Goal: Information Seeking & Learning: Learn about a topic

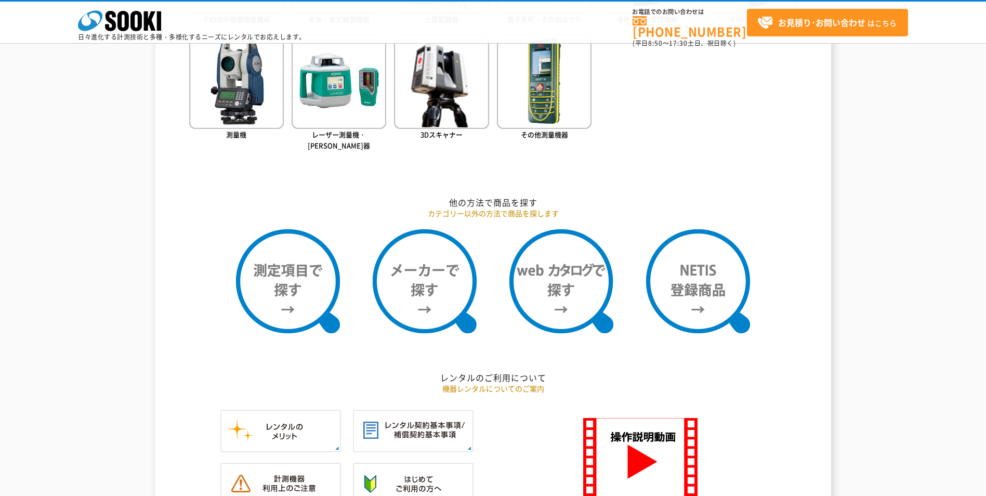
scroll to position [728, 0]
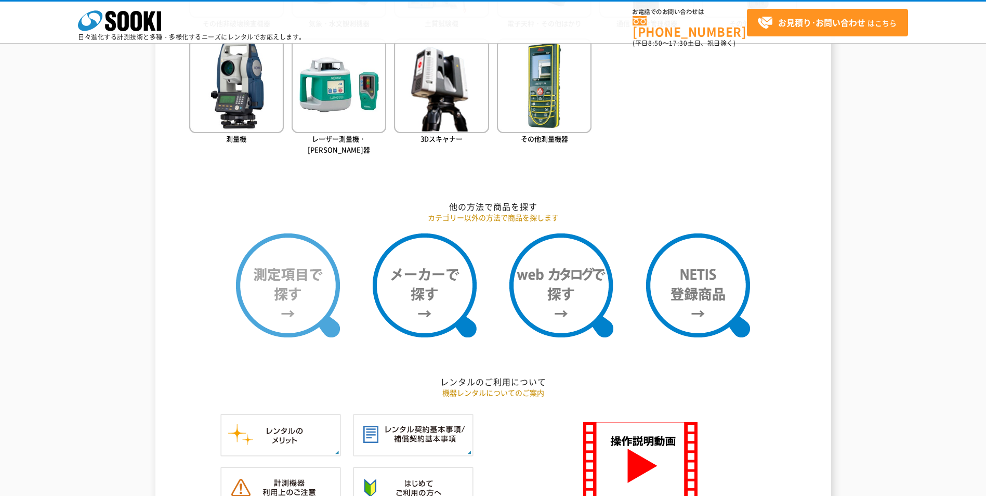
click at [290, 281] on img at bounding box center [288, 285] width 104 height 104
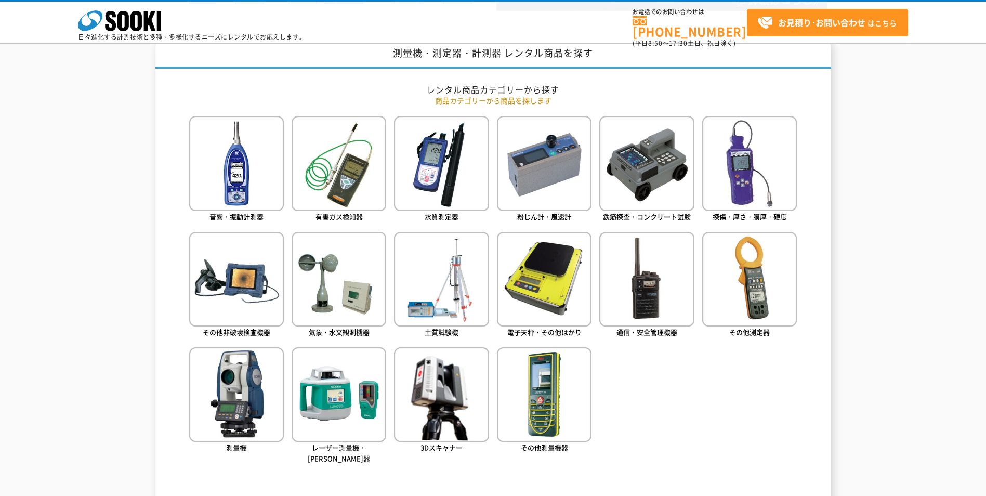
scroll to position [416, 0]
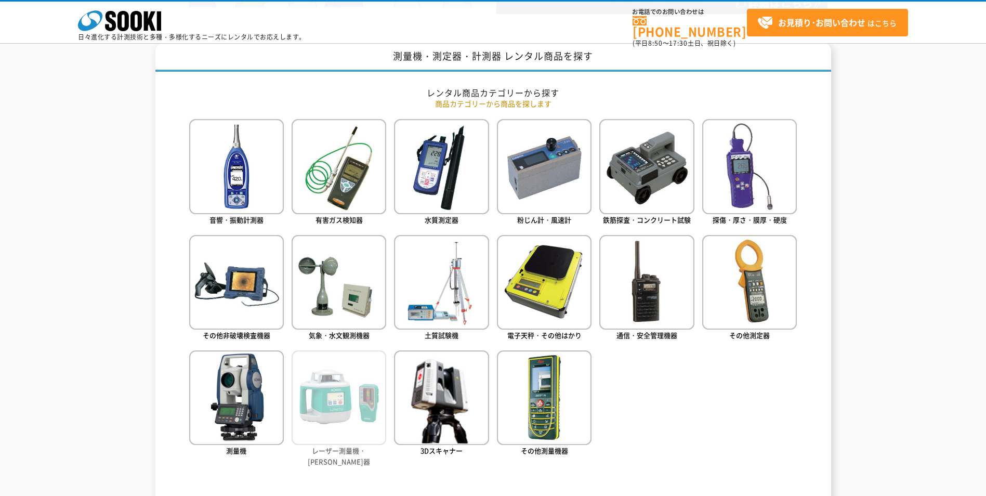
click at [325, 416] on img at bounding box center [339, 397] width 95 height 95
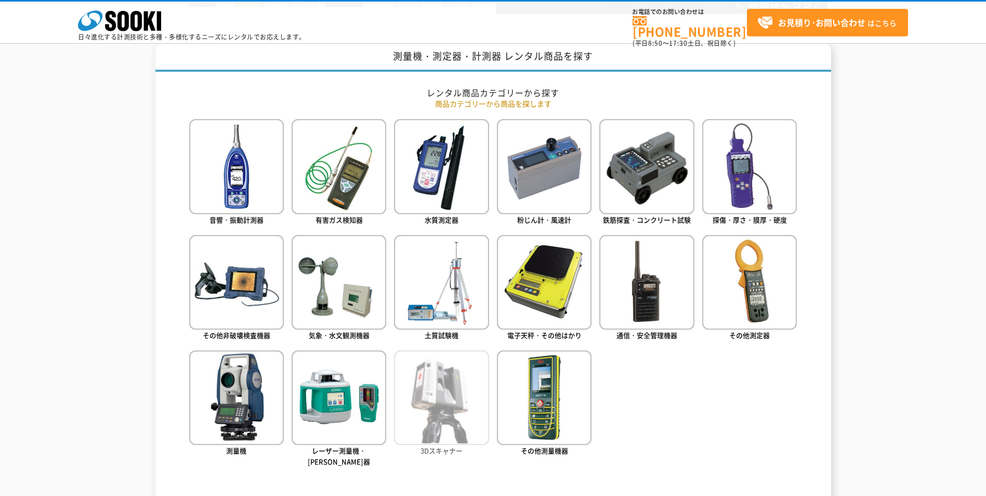
click at [439, 405] on img at bounding box center [441, 397] width 95 height 95
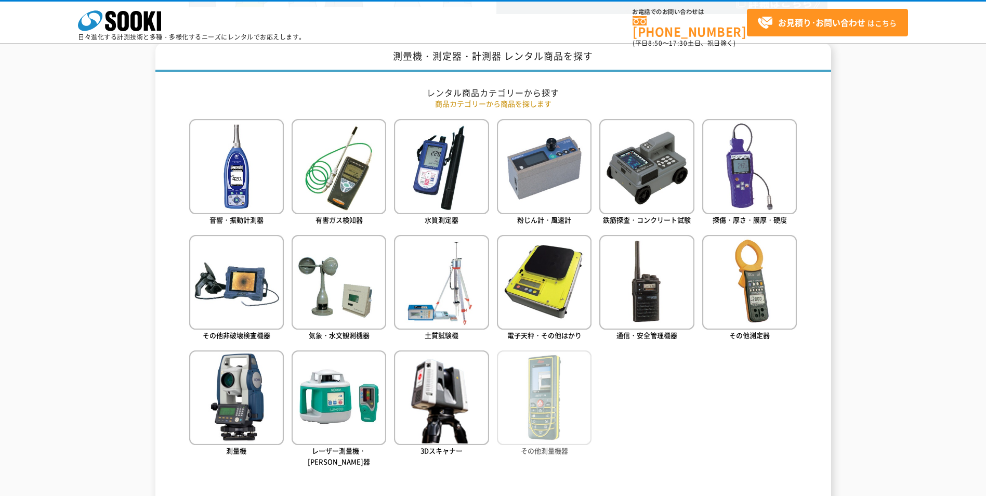
click at [541, 413] on img at bounding box center [544, 397] width 95 height 95
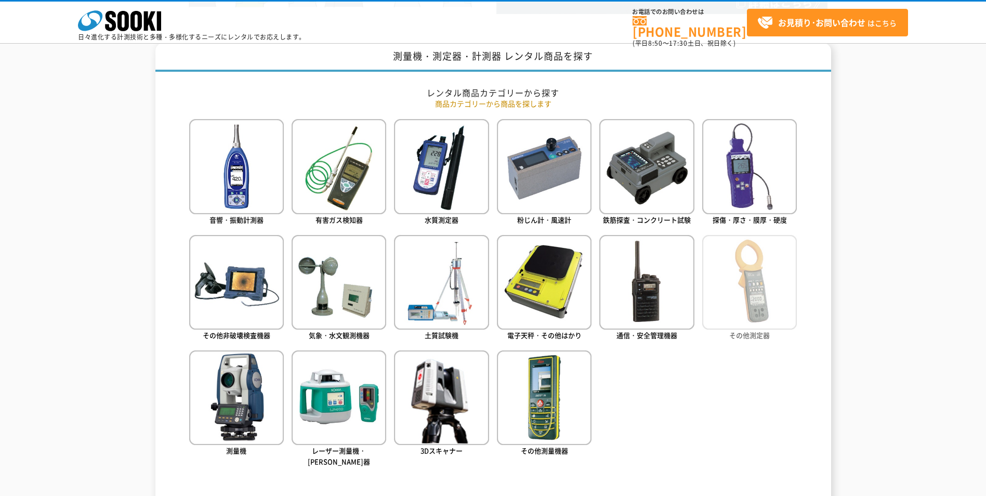
click at [765, 318] on img at bounding box center [749, 282] width 95 height 95
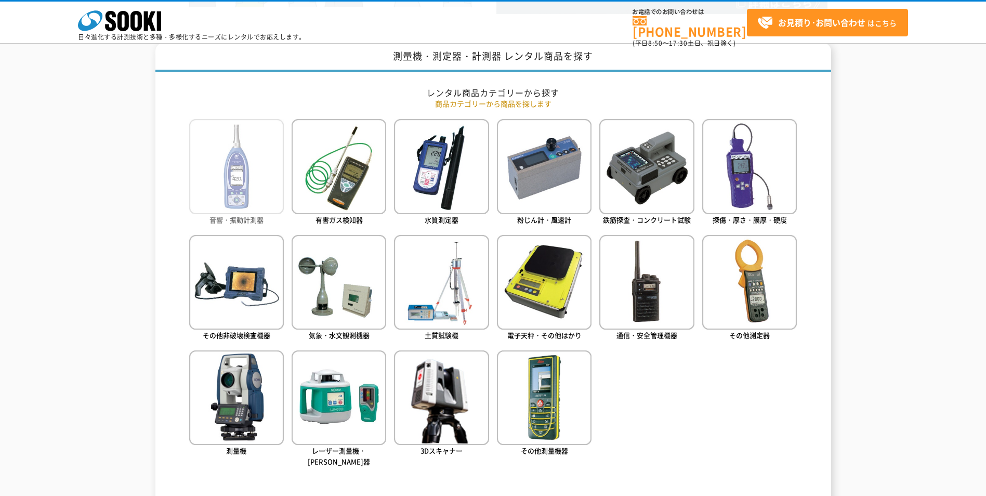
click at [227, 195] on img at bounding box center [236, 166] width 95 height 95
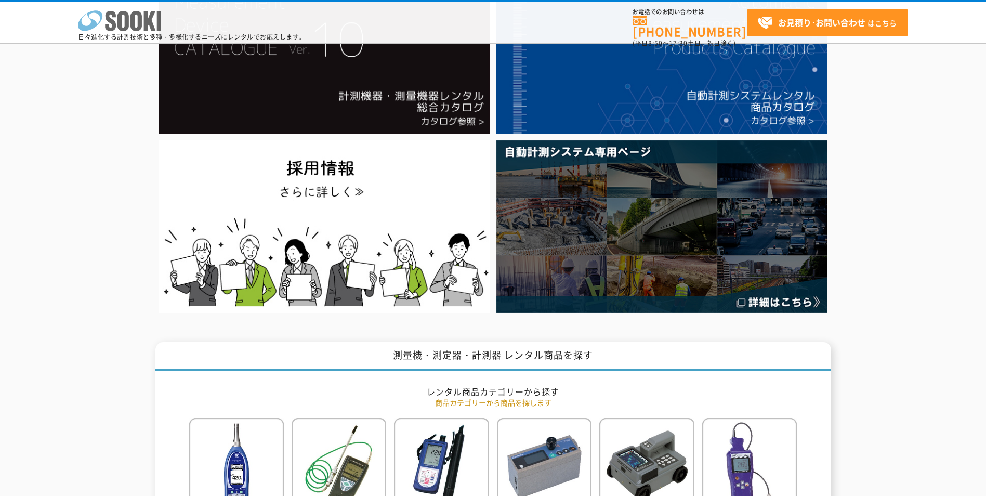
scroll to position [104, 0]
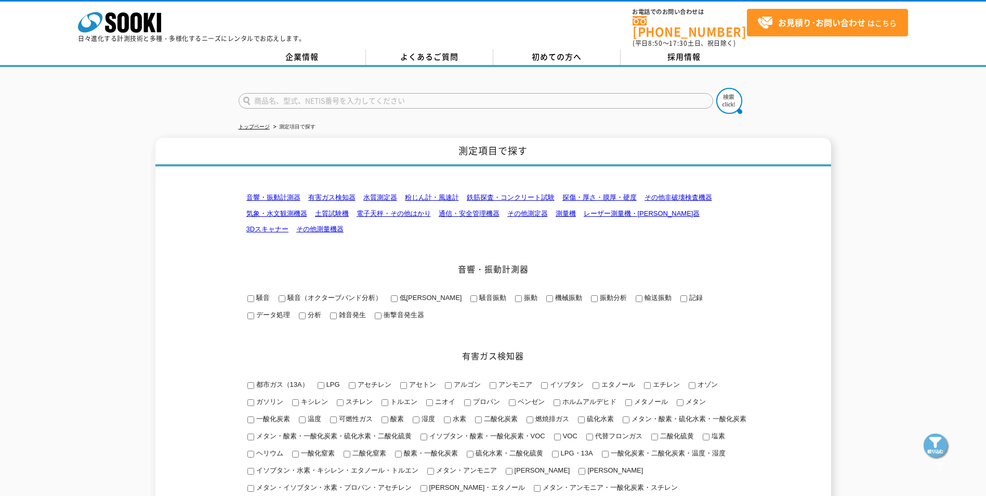
click at [611, 209] on link "レーザー測量機・墨出器" at bounding box center [642, 213] width 116 height 8
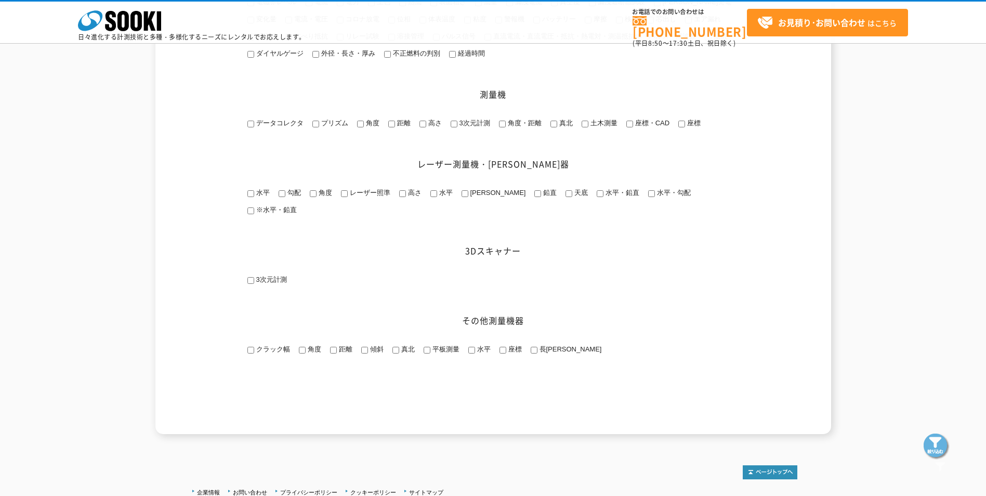
scroll to position [1371, 0]
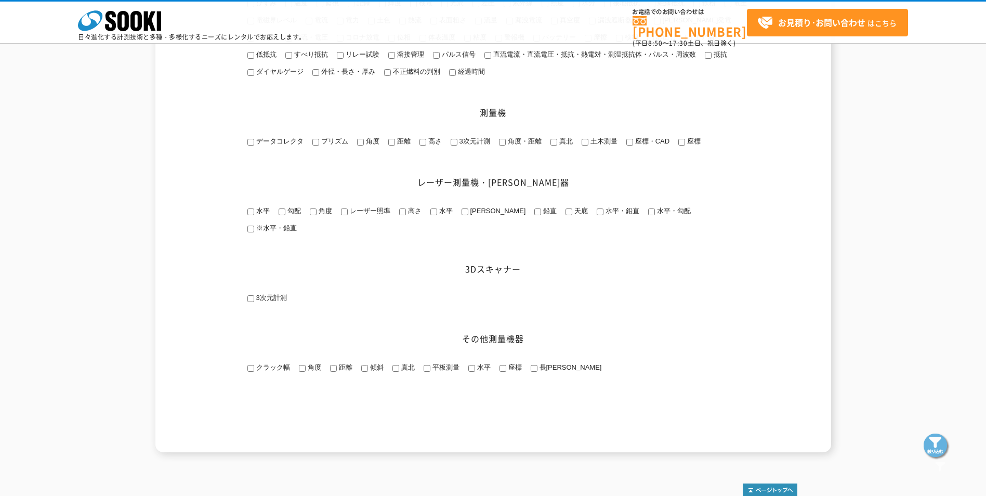
click at [341, 215] on input "レーザー照準" at bounding box center [344, 211] width 7 height 7
checkbox input "true"
click at [431, 215] on input "水平" at bounding box center [433, 211] width 7 height 7
checkbox input "true"
click at [255, 215] on span "水平" at bounding box center [262, 211] width 16 height 8
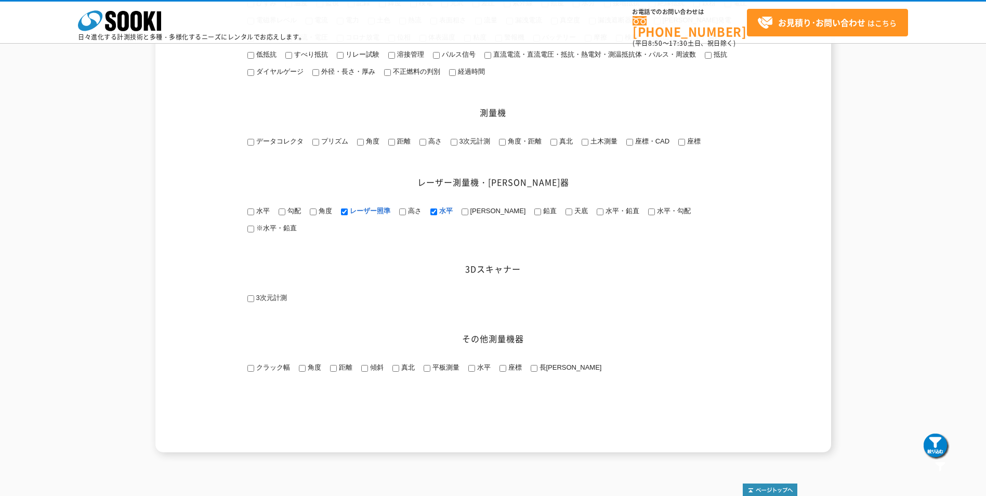
click at [254, 215] on input "水平" at bounding box center [250, 211] width 7 height 7
checkbox input "true"
click at [405, 215] on input "高さ" at bounding box center [402, 211] width 7 height 7
checkbox input "true"
click at [311, 215] on input "角度" at bounding box center [313, 211] width 7 height 7
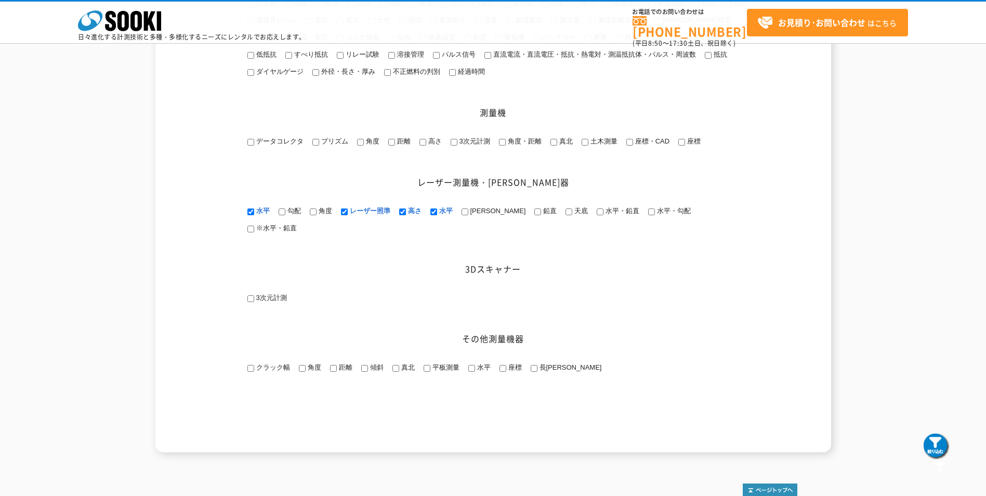
checkbox input "true"
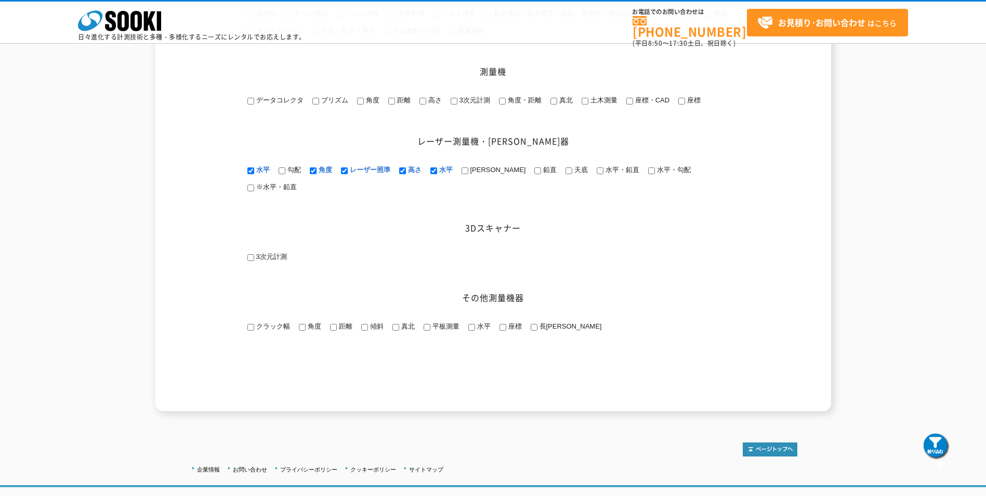
scroll to position [1475, 0]
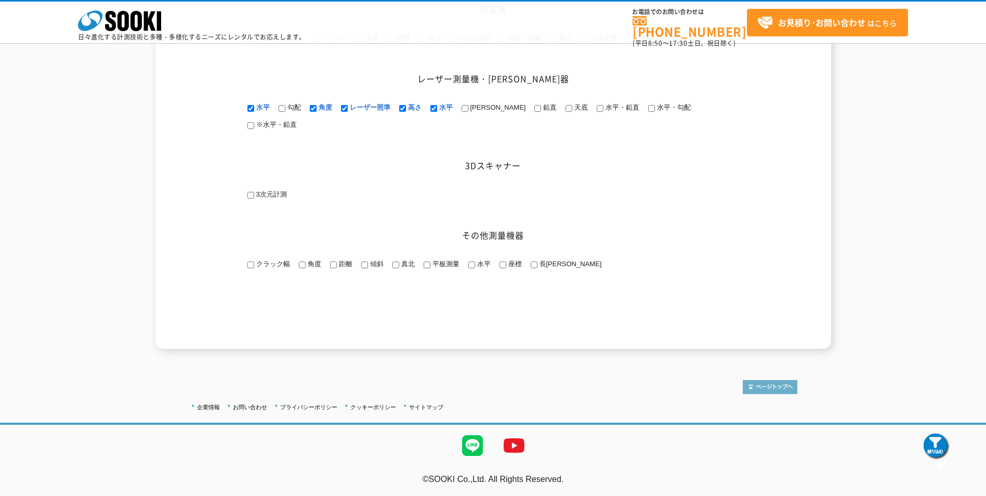
click at [767, 383] on img at bounding box center [770, 387] width 55 height 14
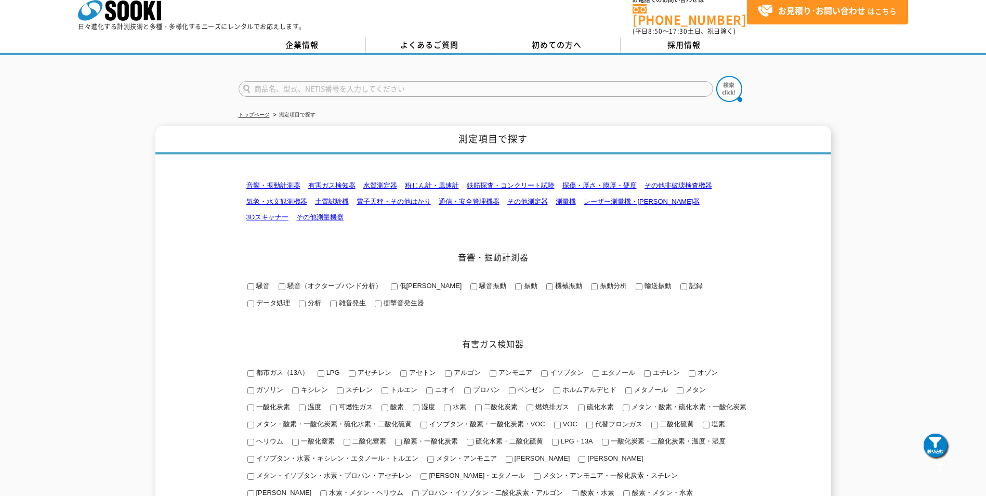
scroll to position [0, 0]
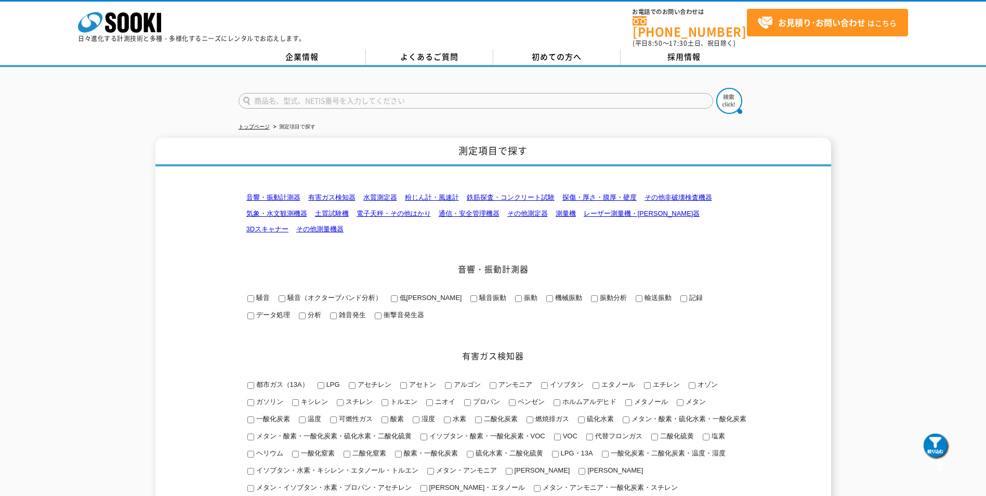
click at [524, 209] on link "その他測定器" at bounding box center [527, 213] width 41 height 8
click at [311, 55] on link "企業情報" at bounding box center [302, 57] width 127 height 16
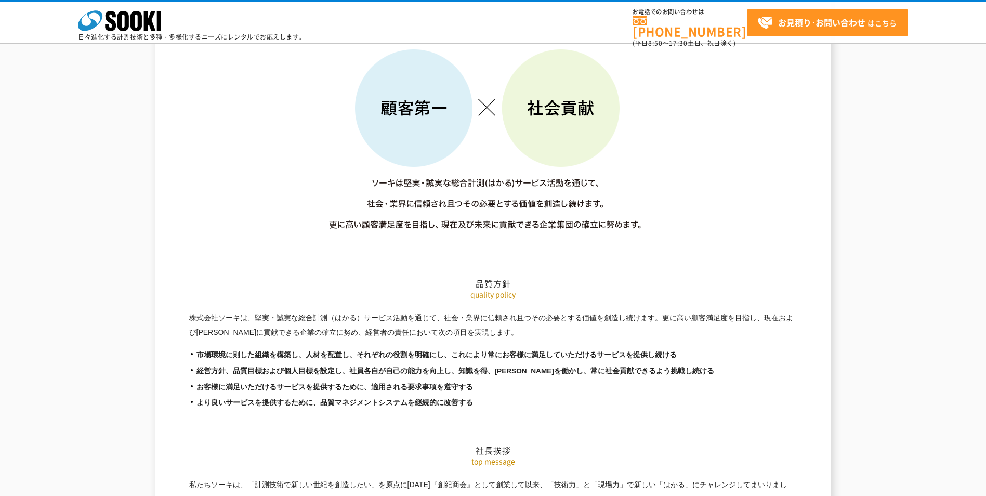
scroll to position [1507, 0]
